Goal: Check status: Check status

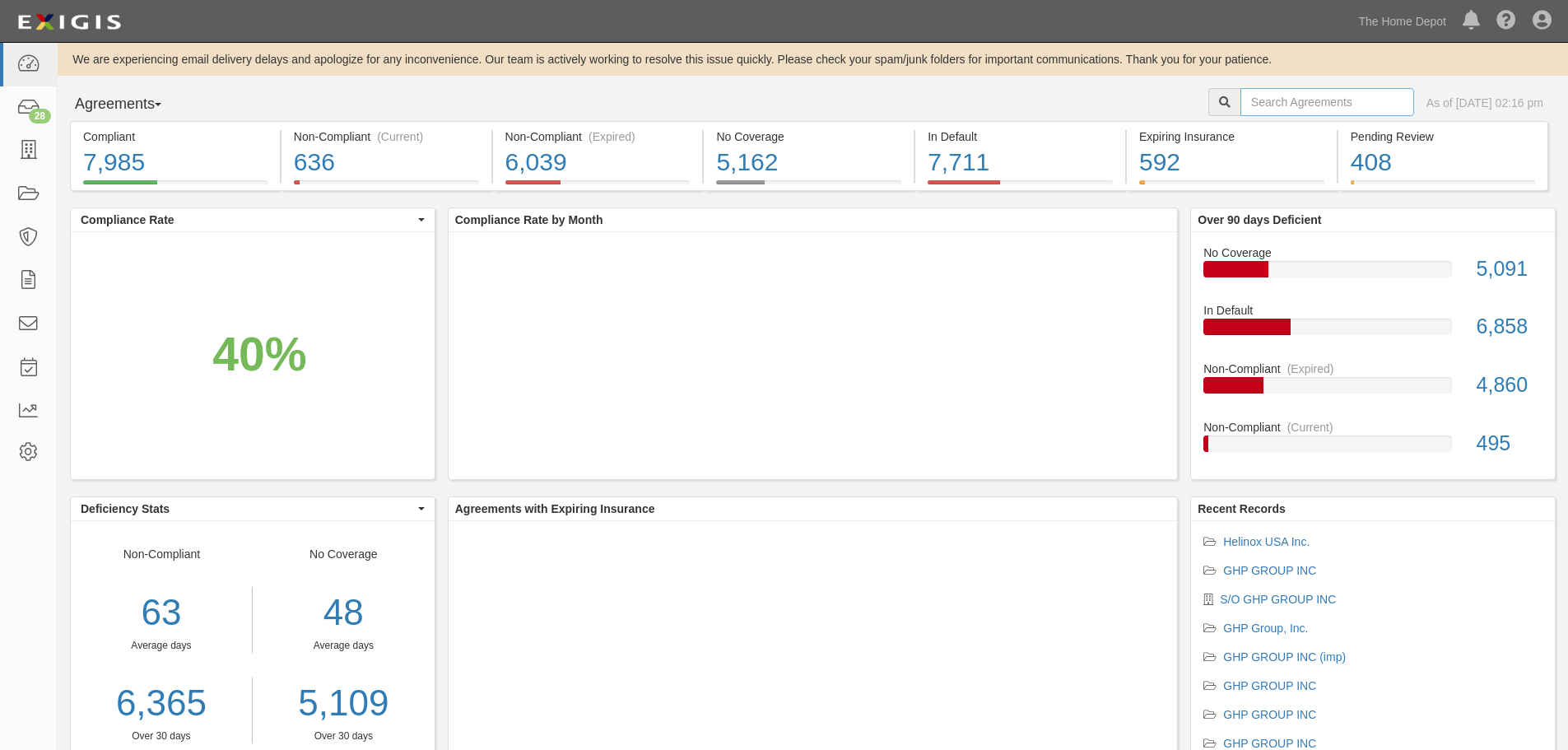
click at [1265, 101] on input "text" at bounding box center [1327, 102] width 174 height 28
type input "koni"
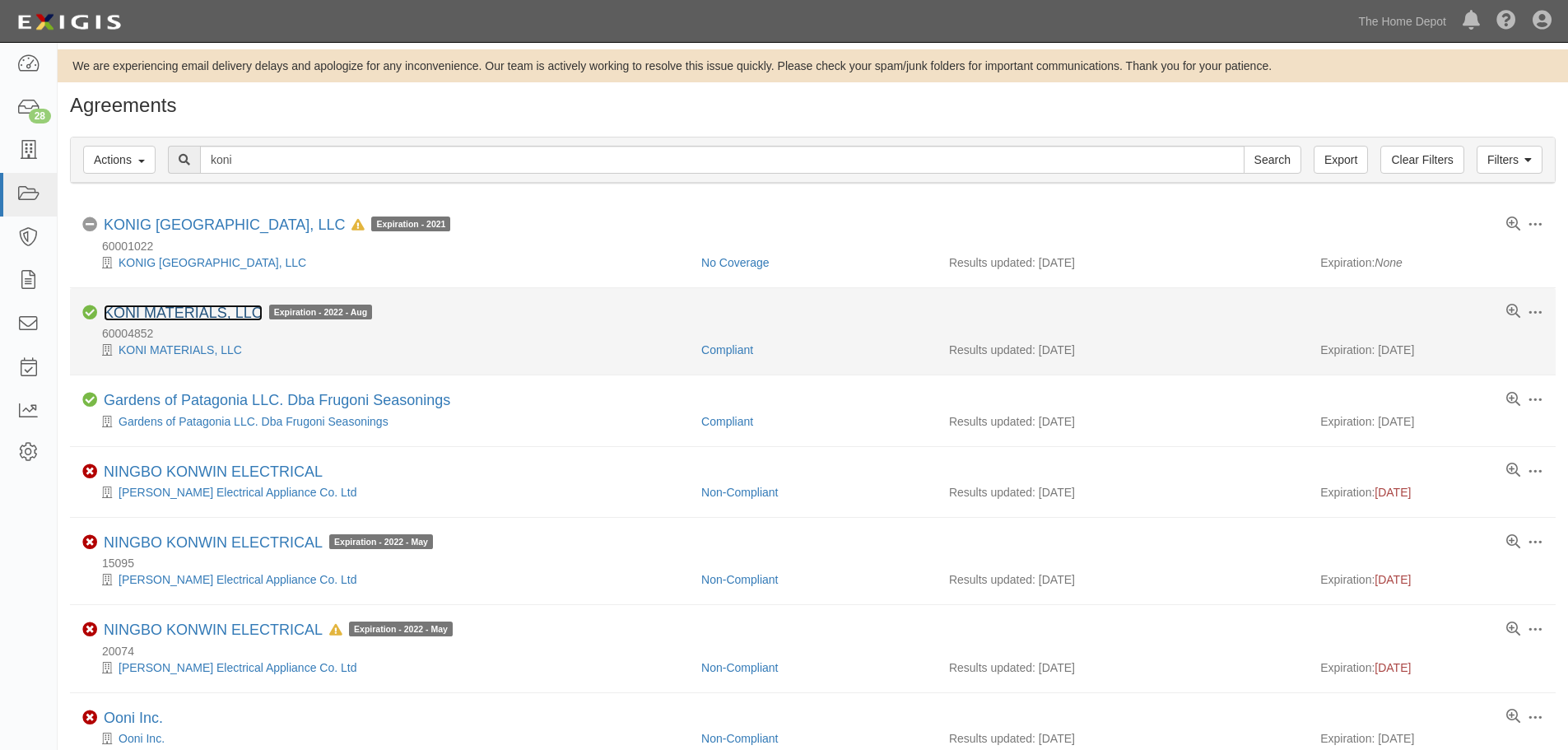
click at [208, 308] on link "KONI MATERIALS, LLC" at bounding box center [183, 313] width 159 height 17
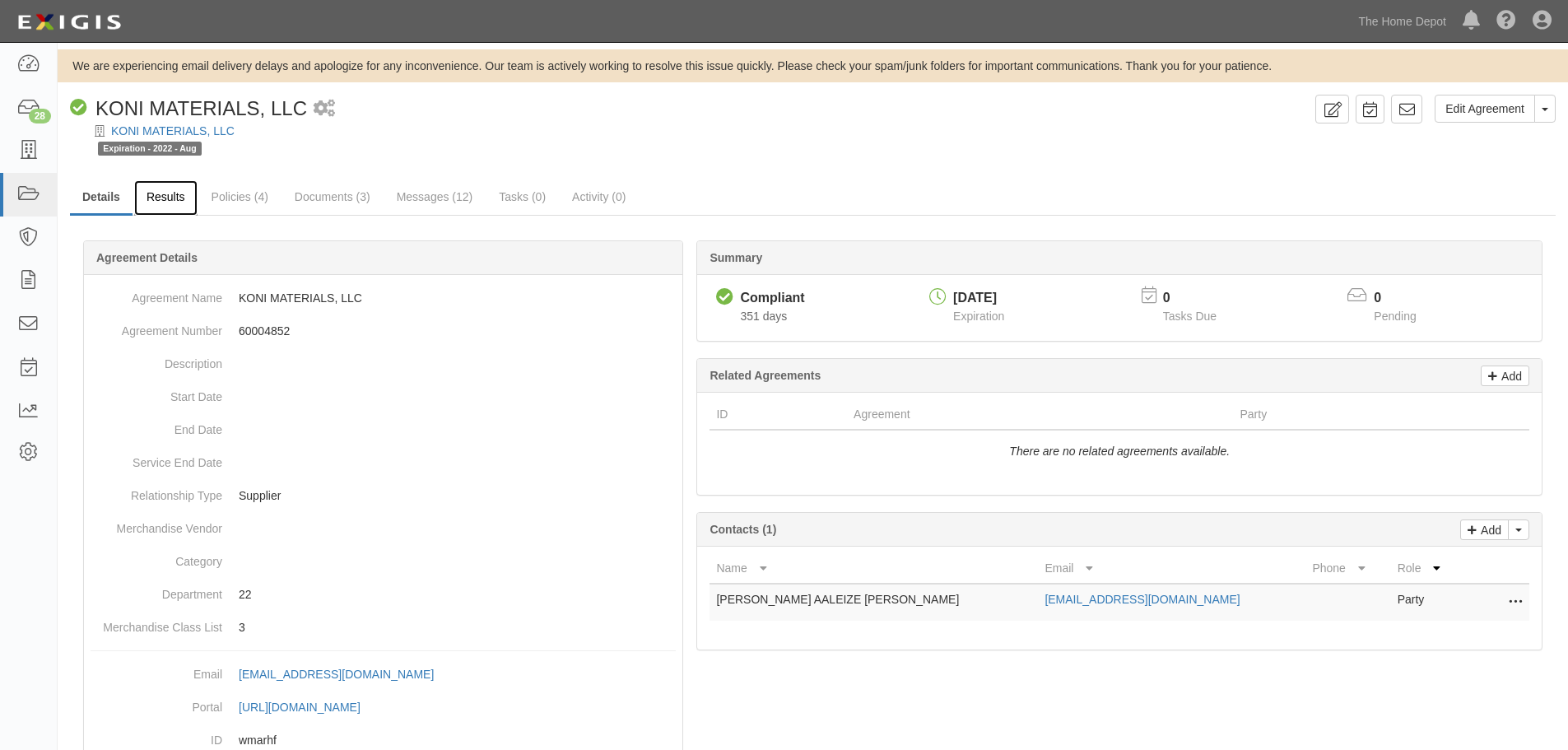
click at [171, 200] on link "Results" at bounding box center [166, 198] width 63 height 35
